Goal: Task Accomplishment & Management: Manage account settings

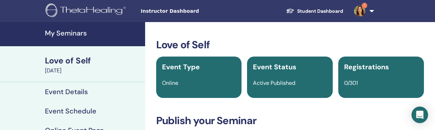
click at [79, 31] on h4 "My Seminars" at bounding box center [93, 33] width 96 height 8
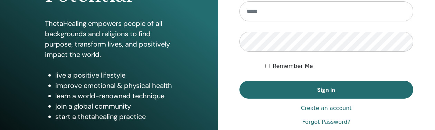
scroll to position [148, 0]
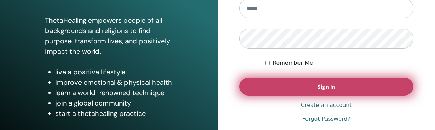
type input "**********"
click at [313, 78] on button "Sign In" at bounding box center [327, 87] width 174 height 18
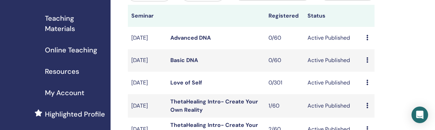
scroll to position [107, 0]
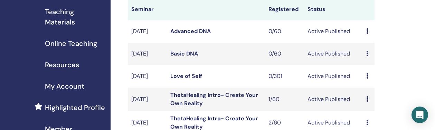
click at [183, 80] on link "Love of Self" at bounding box center [187, 76] width 32 height 7
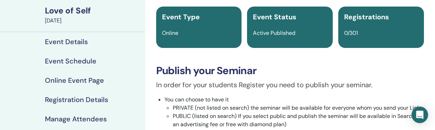
scroll to position [69, 0]
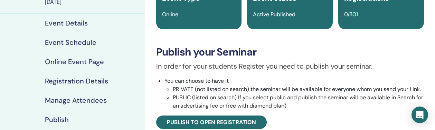
click at [70, 24] on h4 "Event Details" at bounding box center [66, 23] width 43 height 8
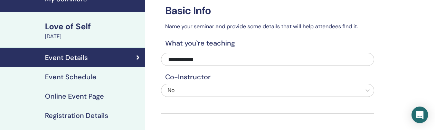
scroll to position [36, 0]
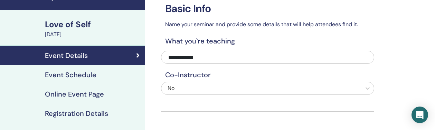
click at [76, 71] on h4 "Event Schedule" at bounding box center [71, 75] width 52 height 8
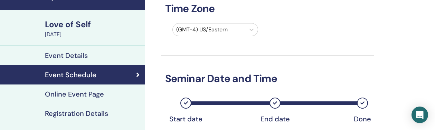
click at [83, 91] on h4 "Online Event Page" at bounding box center [74, 94] width 59 height 8
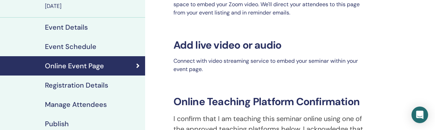
scroll to position [67, 0]
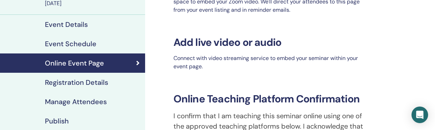
click at [83, 83] on h4 "Registration Details" at bounding box center [76, 83] width 63 height 8
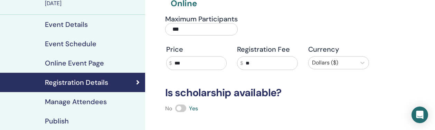
click at [198, 28] on input "***" at bounding box center [201, 29] width 73 height 12
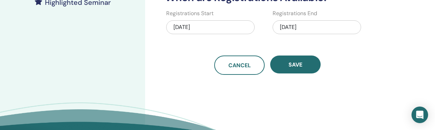
scroll to position [208, 0]
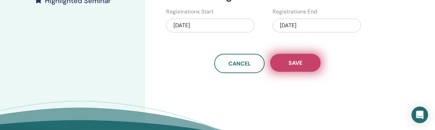
type input "**"
click at [295, 57] on button "Save" at bounding box center [295, 63] width 51 height 18
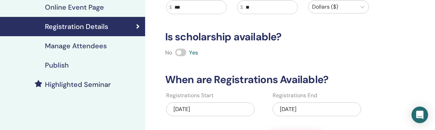
scroll to position [0, 0]
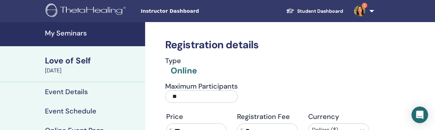
click at [75, 35] on h4 "My Seminars" at bounding box center [93, 33] width 96 height 8
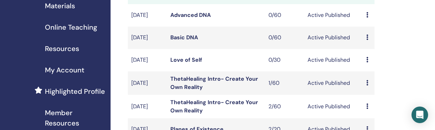
scroll to position [126, 0]
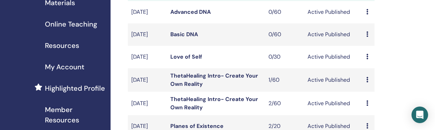
click at [193, 61] on link "Love of Self" at bounding box center [187, 56] width 32 height 7
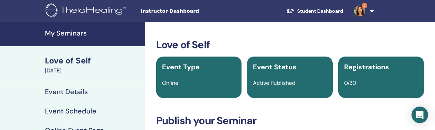
click at [59, 68] on div "[DATE]" at bounding box center [93, 71] width 96 height 8
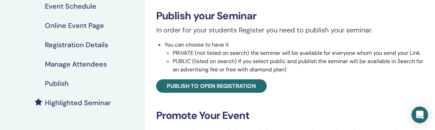
scroll to position [104, 0]
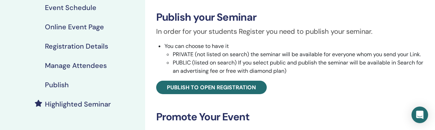
click at [70, 3] on h4 "Event Schedule" at bounding box center [71, 7] width 52 height 8
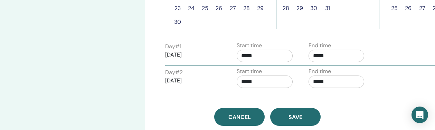
scroll to position [279, 0]
